Goal: Communication & Community: Answer question/provide support

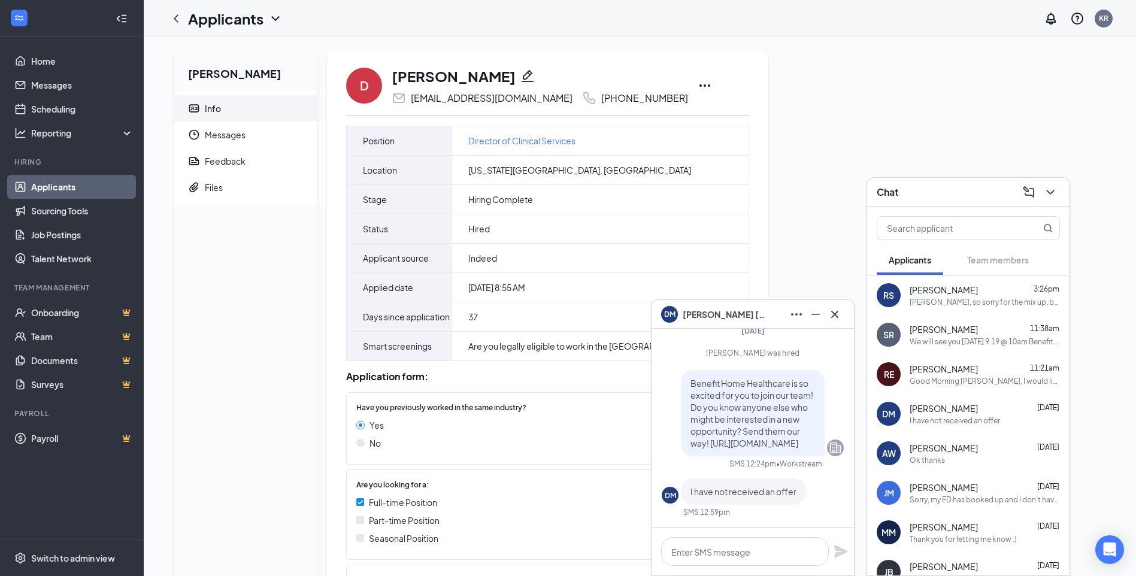
click at [698, 86] on icon "Ellipses" at bounding box center [705, 85] width 14 height 14
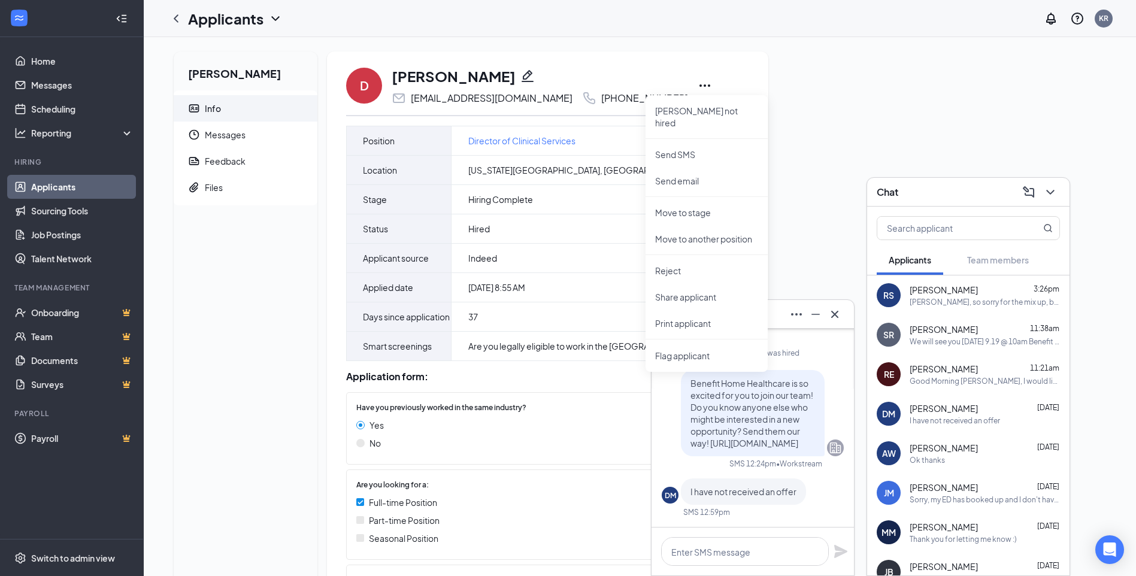
click at [833, 135] on div "[PERSON_NAME] Info Messages Feedback Files D [PERSON_NAME] [EMAIL_ADDRESS][DOMA…" at bounding box center [640, 395] width 952 height 687
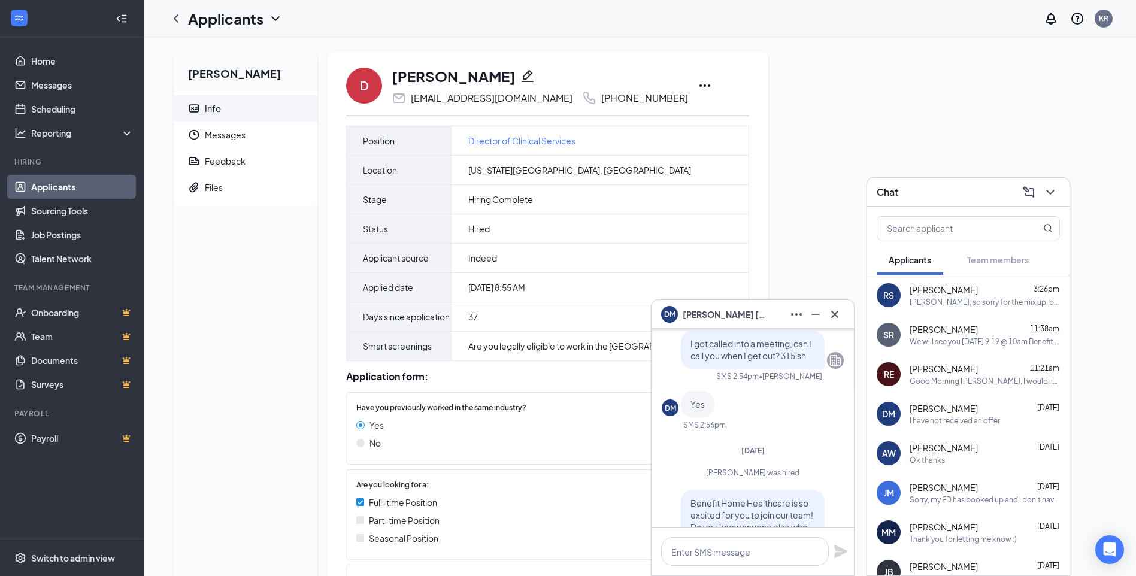
scroll to position [-180, 0]
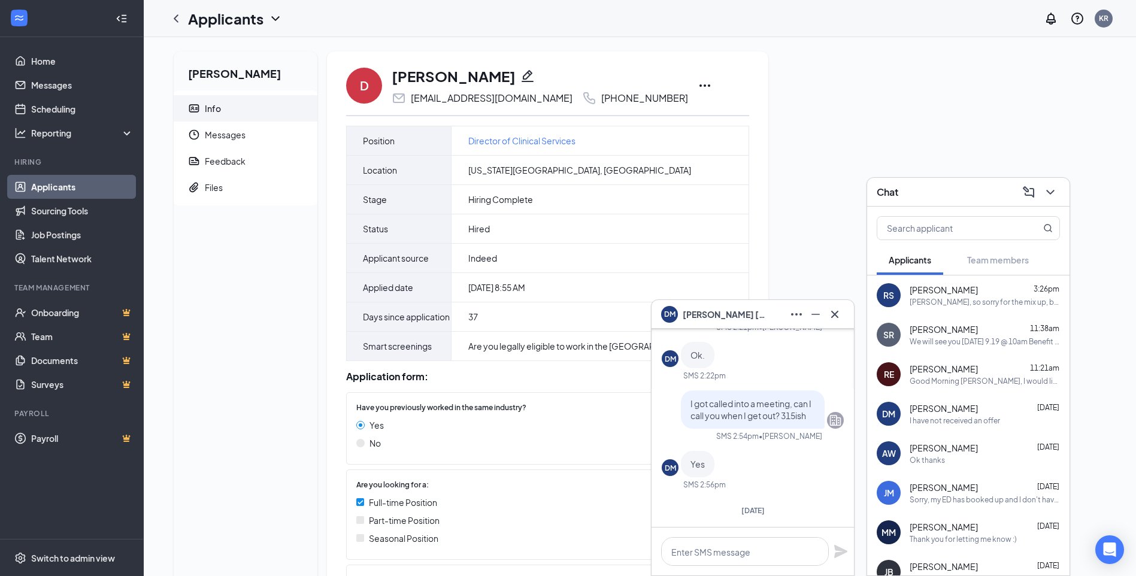
click at [815, 139] on div "[PERSON_NAME] Info Messages Feedback Files D [PERSON_NAME] [EMAIL_ADDRESS][DOMA…" at bounding box center [640, 395] width 952 height 687
click at [709, 549] on textarea at bounding box center [745, 551] width 168 height 29
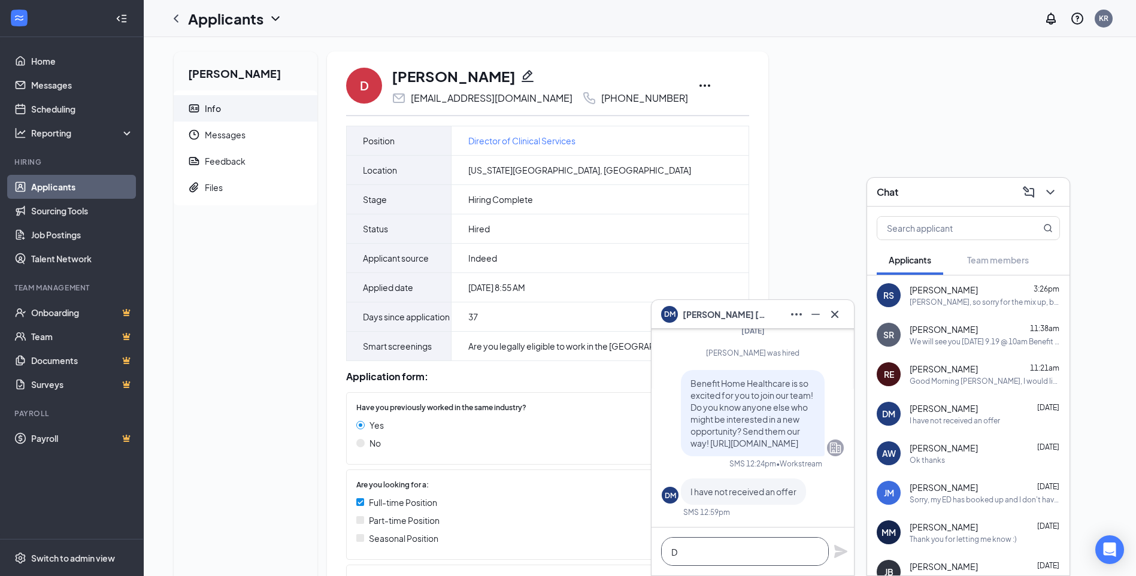
scroll to position [1, 0]
type textarea "D"
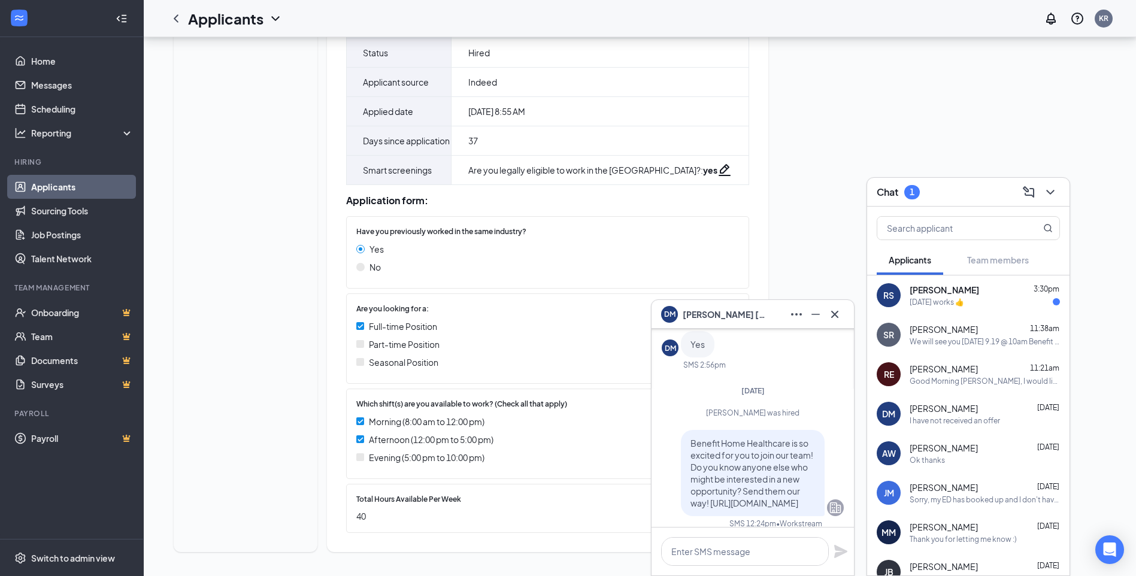
scroll to position [0, 0]
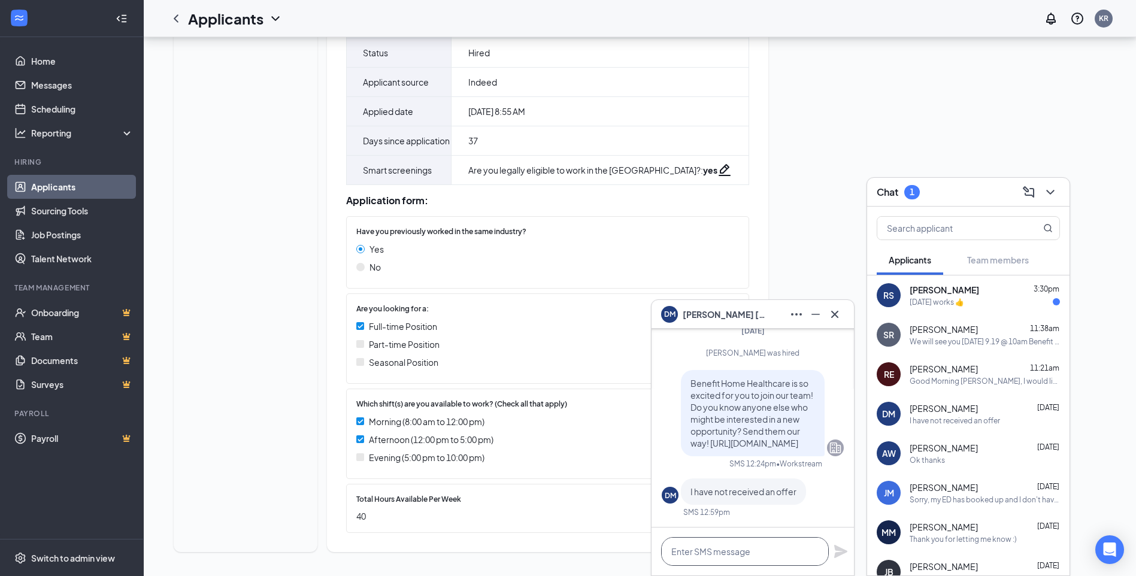
click at [711, 549] on textarea at bounding box center [745, 551] width 168 height 29
click at [683, 557] on textarea at bounding box center [745, 551] width 168 height 29
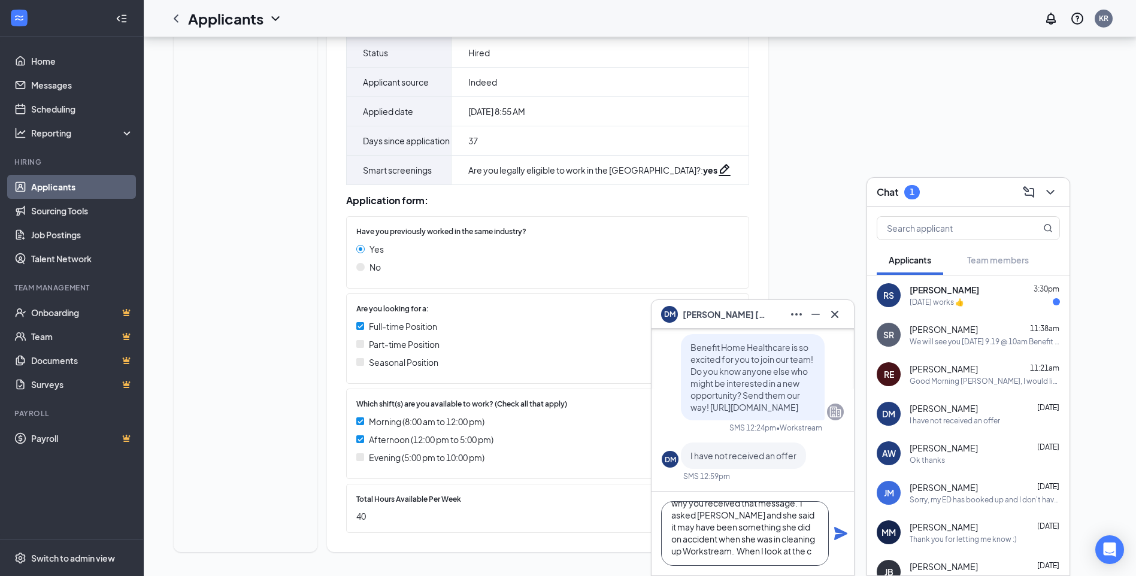
scroll to position [49, 0]
type textarea "[PERSON_NAME], I'm not sure what happened?? We have NOT hired anyone for the DC…"
click at [844, 533] on icon "Plane" at bounding box center [841, 533] width 13 height 13
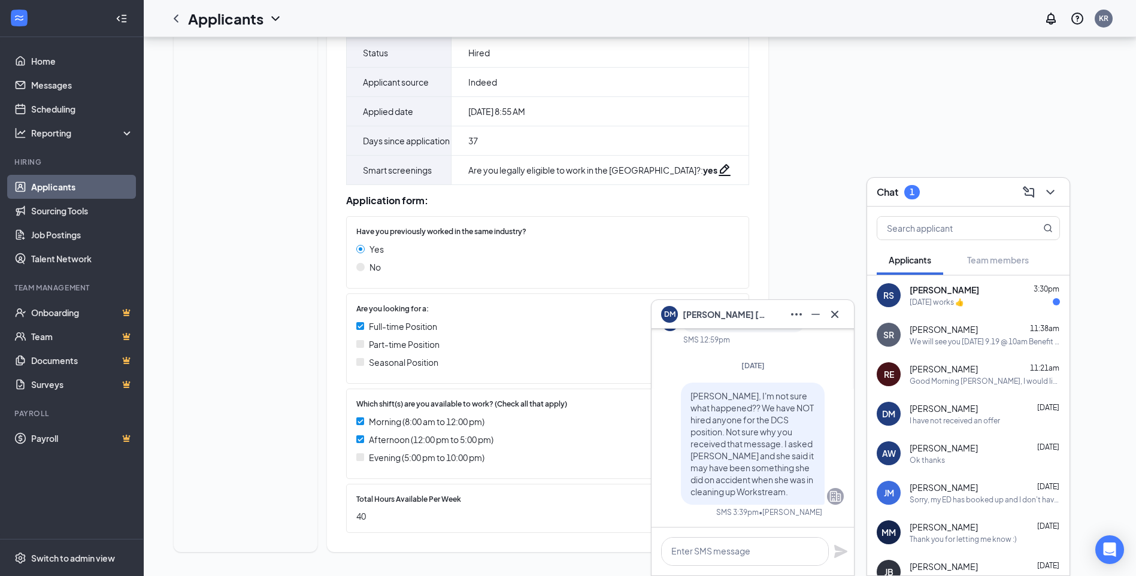
scroll to position [0, 0]
click at [694, 543] on textarea at bounding box center [745, 551] width 168 height 29
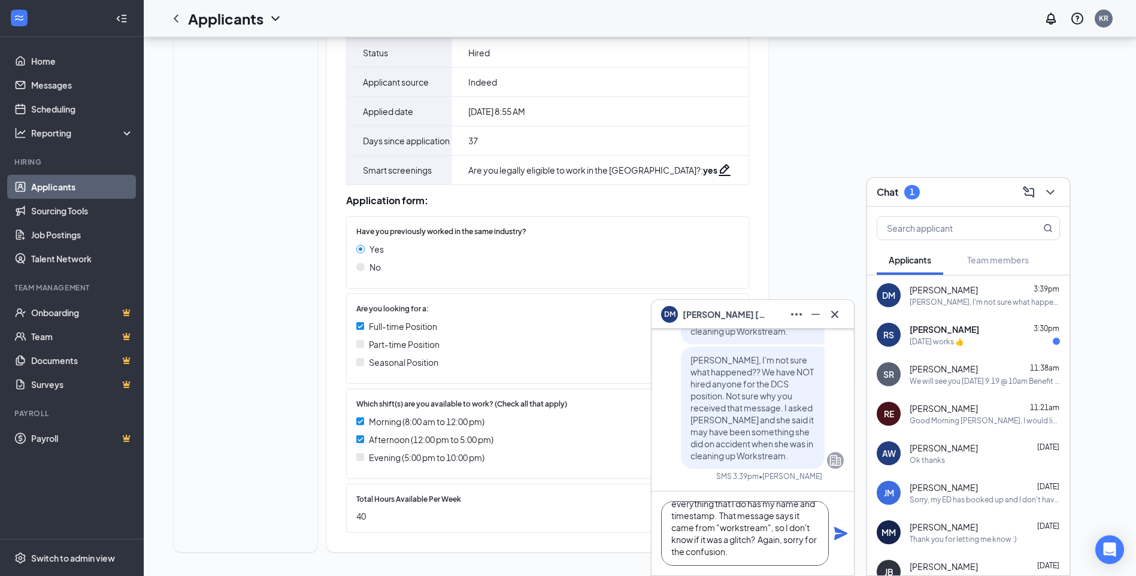
scroll to position [37, 0]
type textarea "looking at the entire conversation, everything that I do has my name and timest…"
click at [839, 533] on icon "Plane" at bounding box center [841, 533] width 13 height 13
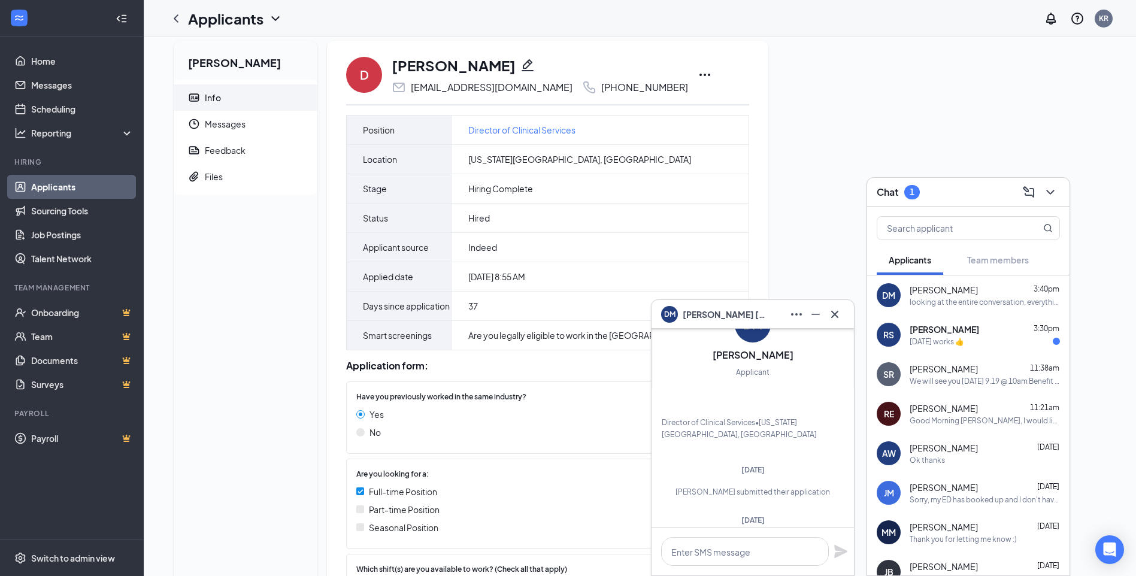
scroll to position [0, 0]
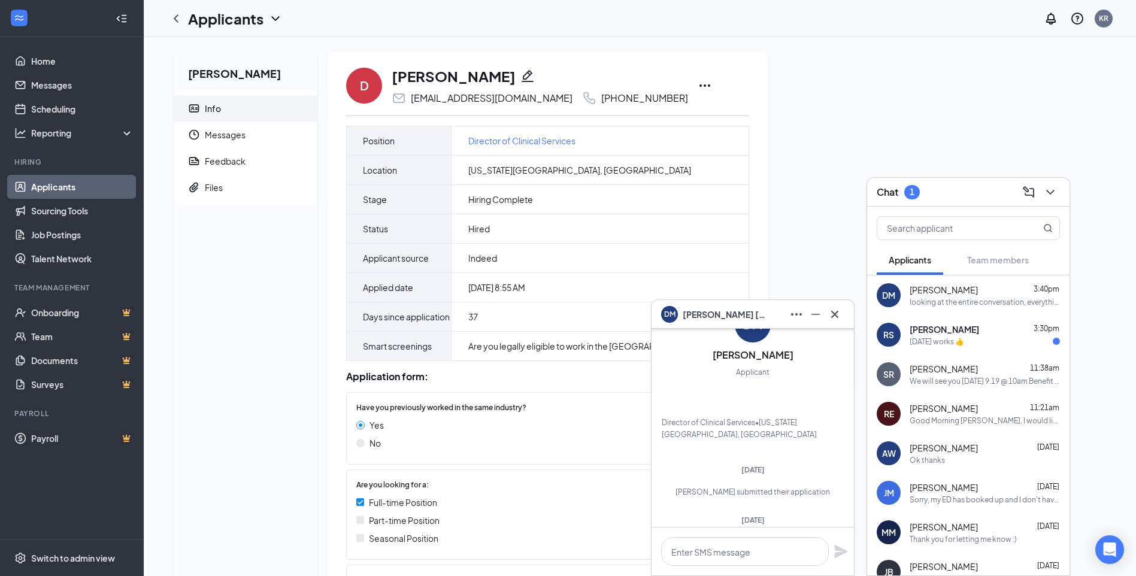
click at [698, 87] on icon "Ellipses" at bounding box center [705, 85] width 14 height 14
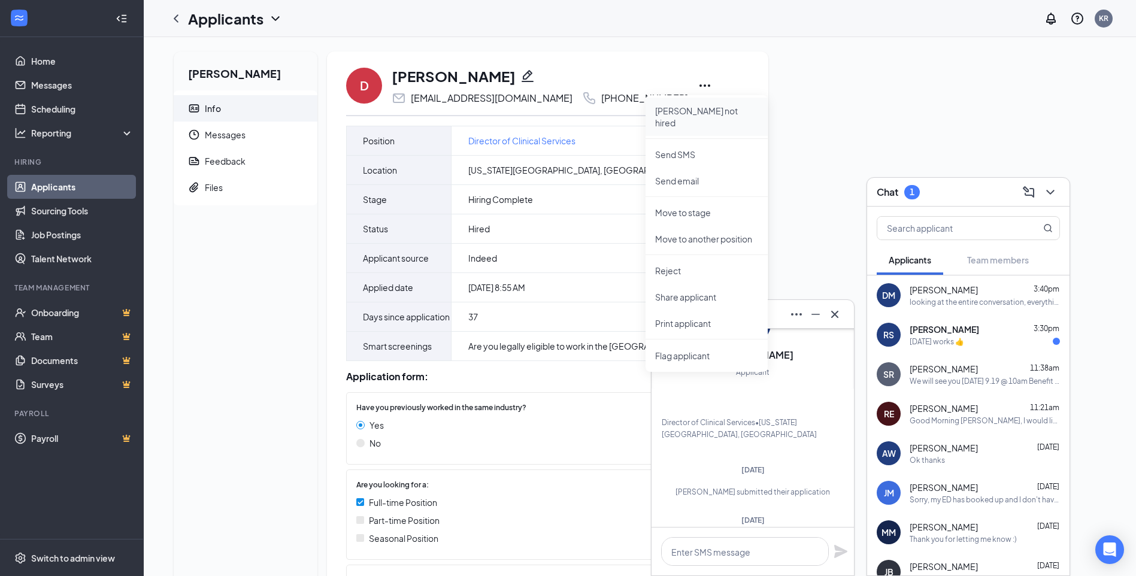
click at [678, 111] on p "[PERSON_NAME] not hired" at bounding box center [706, 117] width 103 height 24
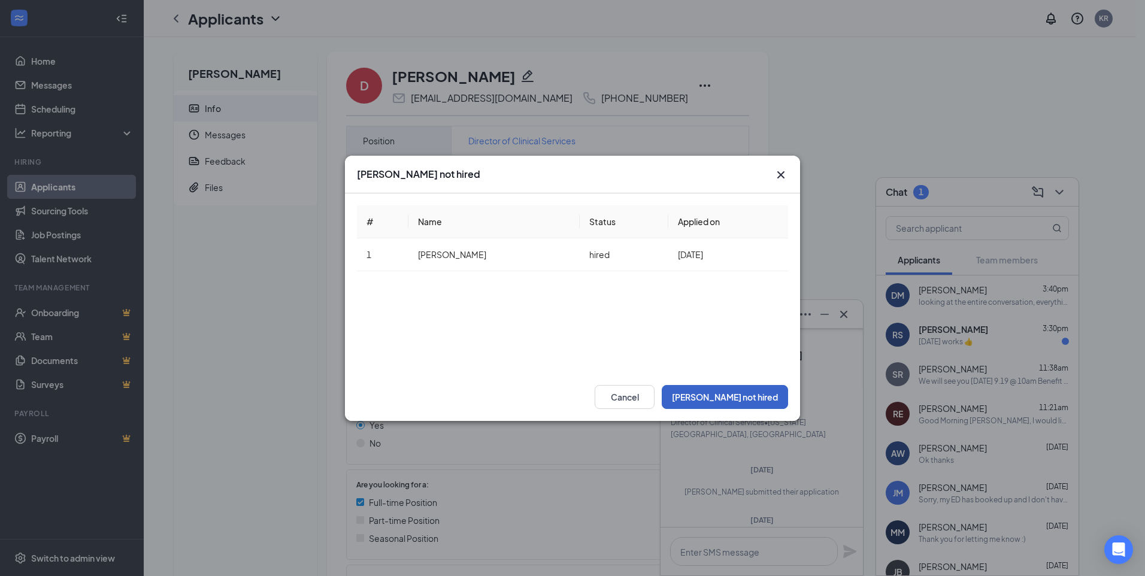
click at [750, 397] on button "[PERSON_NAME] not hired" at bounding box center [725, 397] width 126 height 24
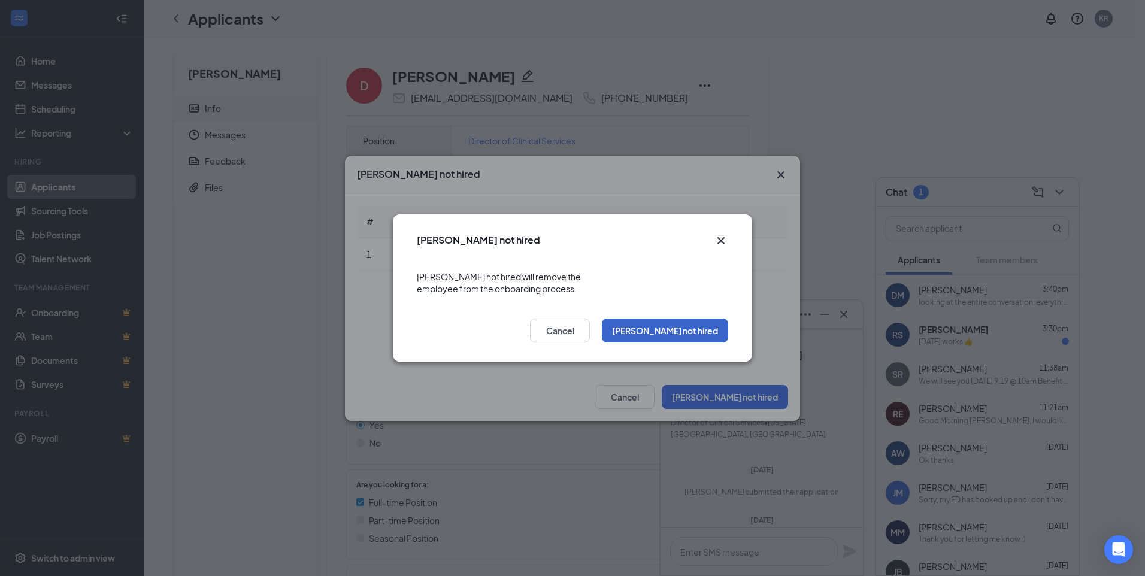
click at [703, 325] on button "[PERSON_NAME] not hired" at bounding box center [665, 331] width 126 height 24
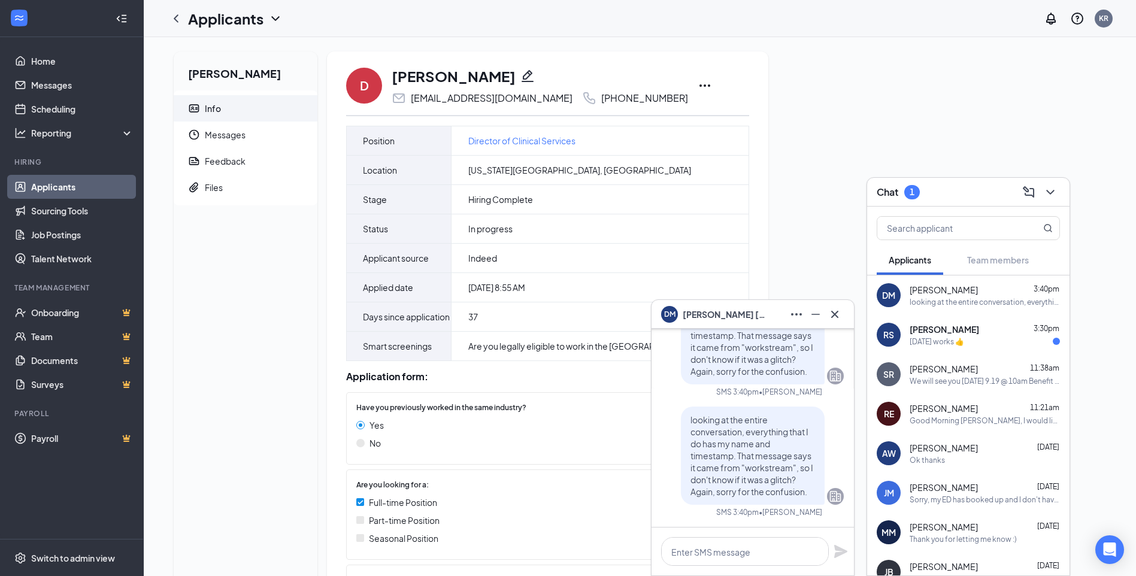
click at [955, 332] on span "[PERSON_NAME]" at bounding box center [944, 330] width 69 height 12
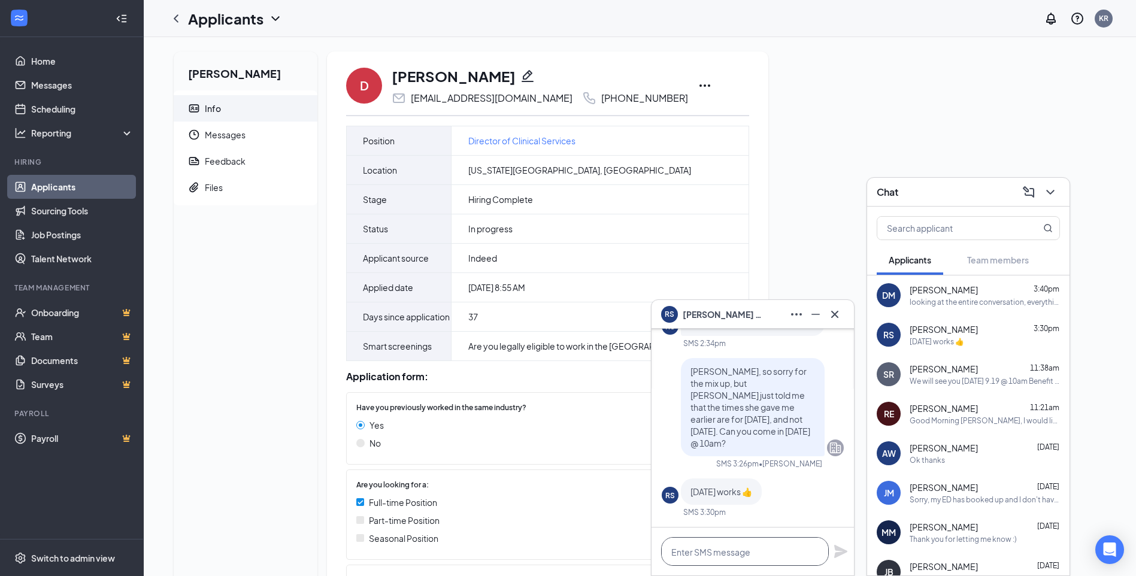
click at [746, 543] on textarea at bounding box center [745, 551] width 168 height 29
type textarea "Thank you! :)"
click at [845, 552] on icon "Plane" at bounding box center [841, 551] width 13 height 13
